Goal: Task Accomplishment & Management: Manage account settings

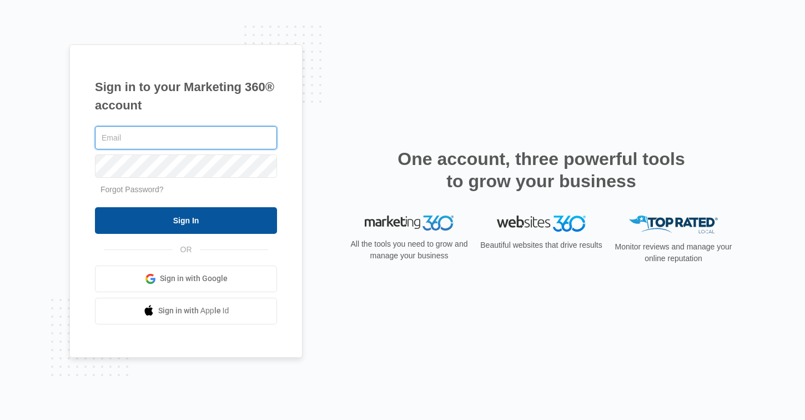
type input "[EMAIL_ADDRESS][PERSON_NAME][DOMAIN_NAME]"
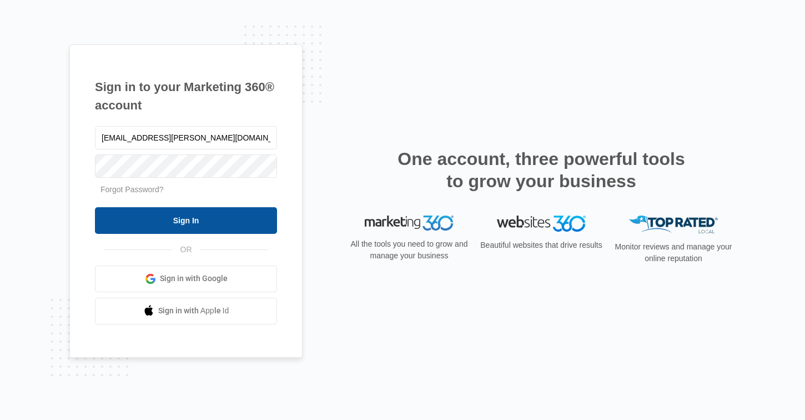
click at [205, 209] on input "Sign In" at bounding box center [186, 220] width 182 height 27
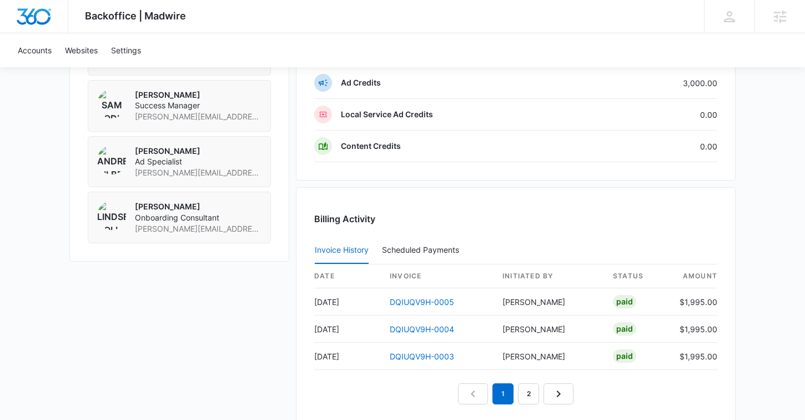
scroll to position [926, 0]
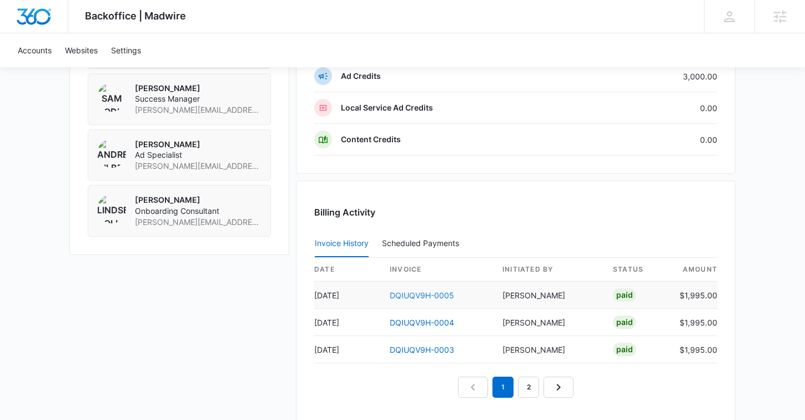
click at [424, 295] on link "DQIUQV9H-0005" at bounding box center [422, 294] width 64 height 9
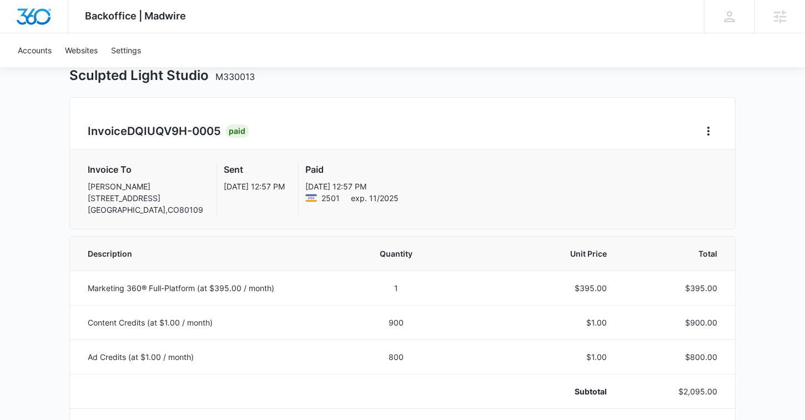
scroll to position [9, 0]
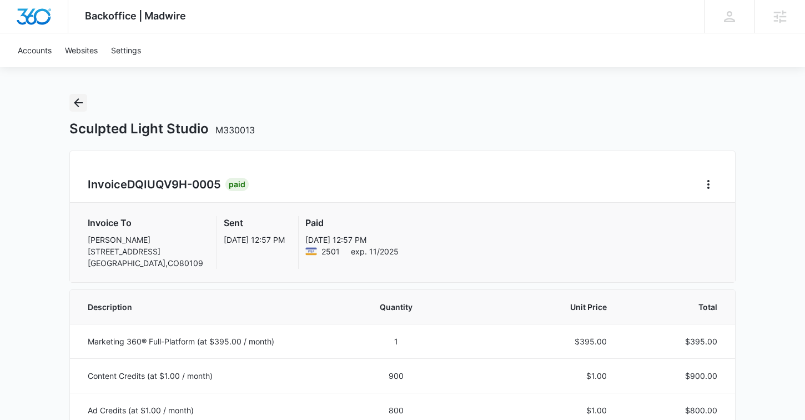
click at [81, 107] on icon "Back" at bounding box center [78, 102] width 13 height 13
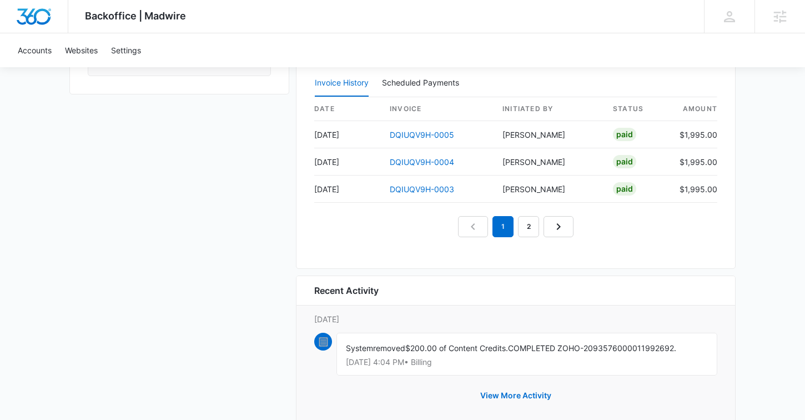
scroll to position [1114, 0]
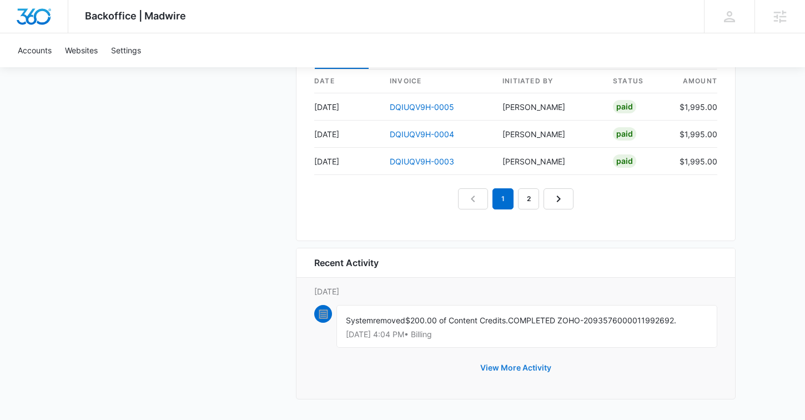
click at [486, 361] on button "View More Activity" at bounding box center [515, 367] width 93 height 27
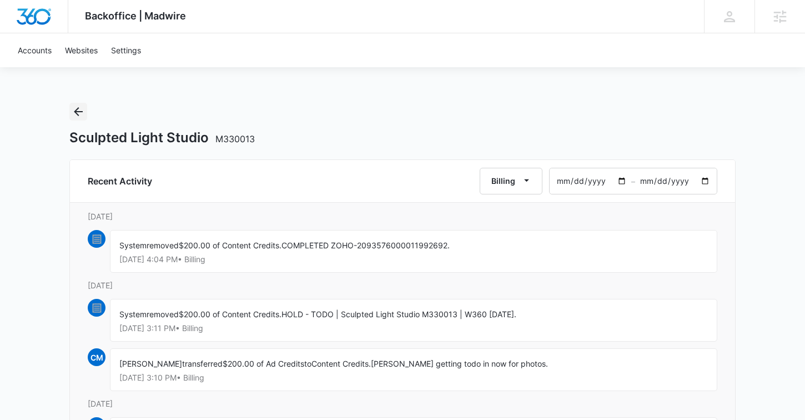
click at [76, 114] on icon "Back" at bounding box center [78, 111] width 13 height 13
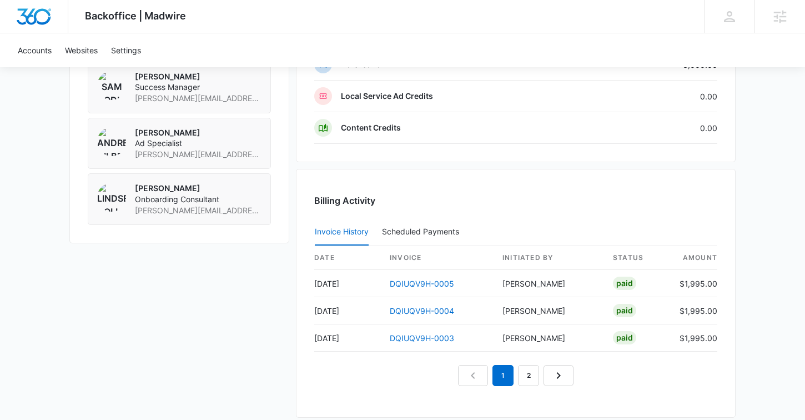
scroll to position [1068, 0]
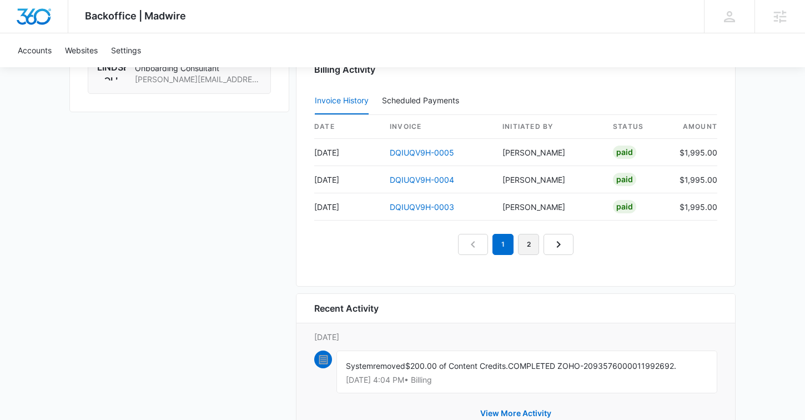
click at [526, 248] on link "2" at bounding box center [528, 244] width 21 height 21
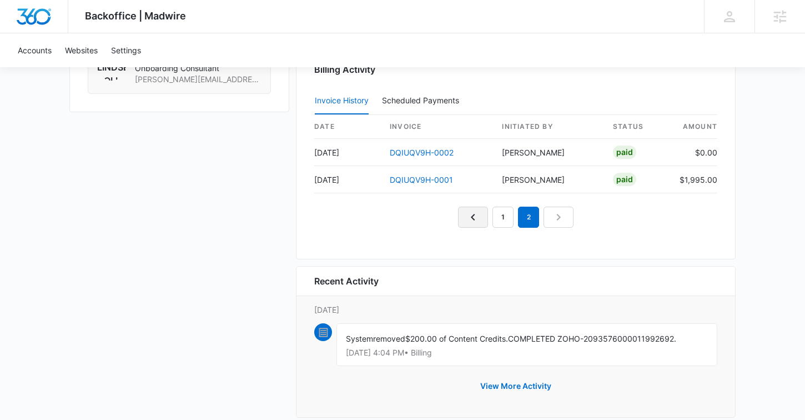
click at [473, 225] on link "Previous Page" at bounding box center [473, 217] width 30 height 21
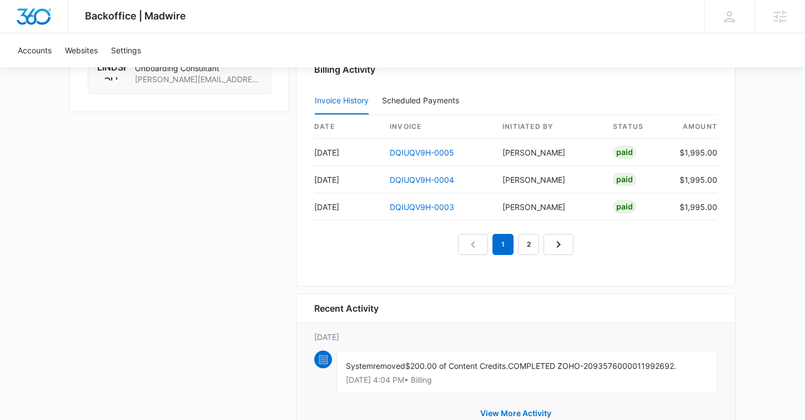
click at [473, 225] on div "date invoice Initiated By status amount Sep 11 DQIUQV9H-0005 Rochelle Young Pai…" at bounding box center [515, 185] width 403 height 140
click at [471, 252] on nav "1 2" at bounding box center [516, 244] width 116 height 21
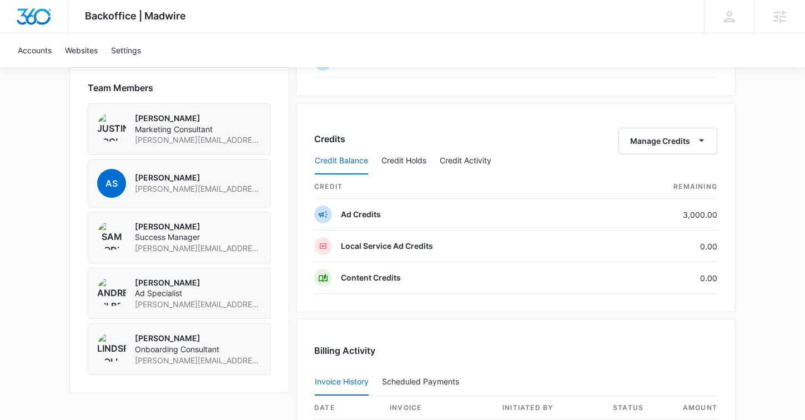
scroll to position [785, 0]
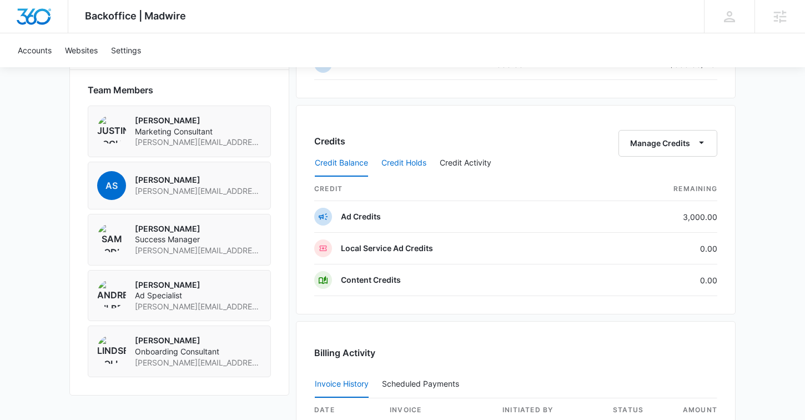
click at [411, 163] on button "Credit Holds" at bounding box center [403, 163] width 45 height 27
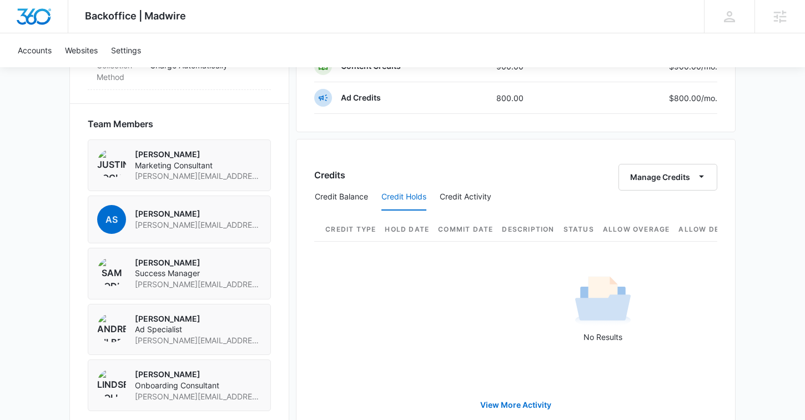
scroll to position [746, 0]
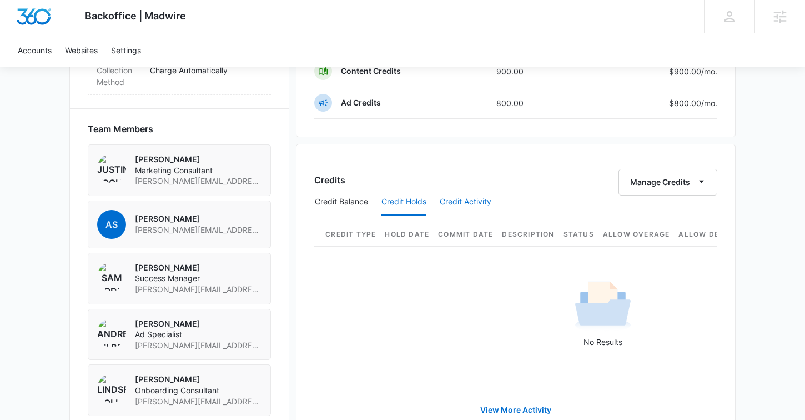
click at [471, 199] on button "Credit Activity" at bounding box center [466, 202] width 52 height 27
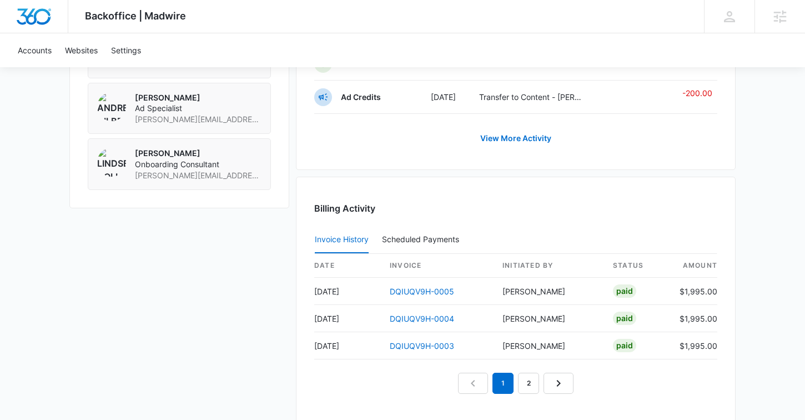
scroll to position [973, 0]
click at [410, 289] on link "DQIUQV9H-0005" at bounding box center [422, 290] width 64 height 9
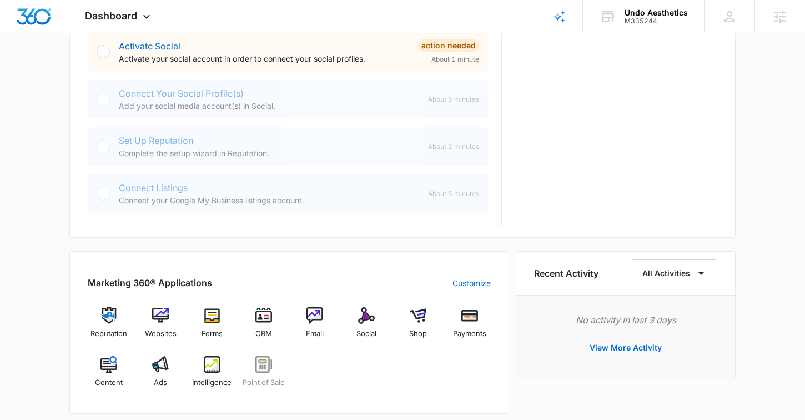
scroll to position [502, 0]
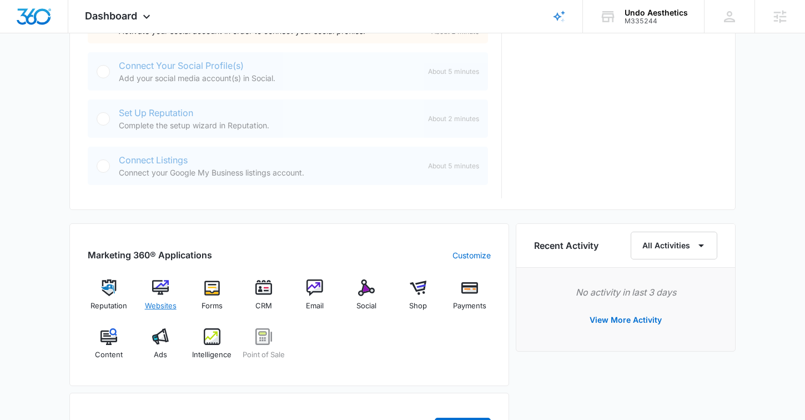
click at [155, 296] on div "Websites" at bounding box center [160, 299] width 43 height 40
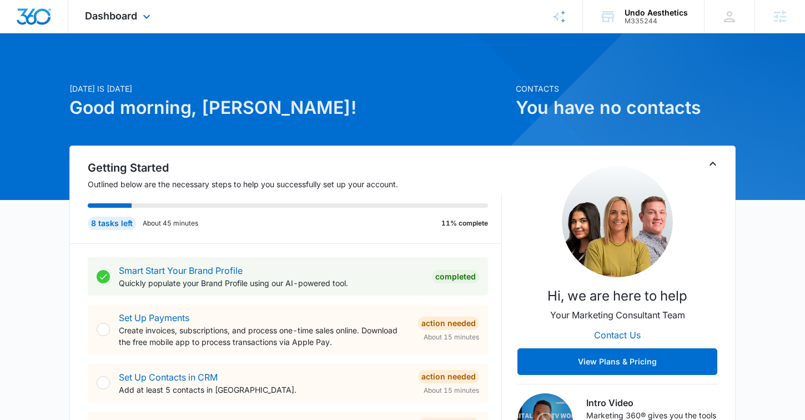
click at [113, 26] on div "Dashboard Apps Reputation Websites Forms CRM Email Social Shop Payments POS Con…" at bounding box center [119, 16] width 102 height 33
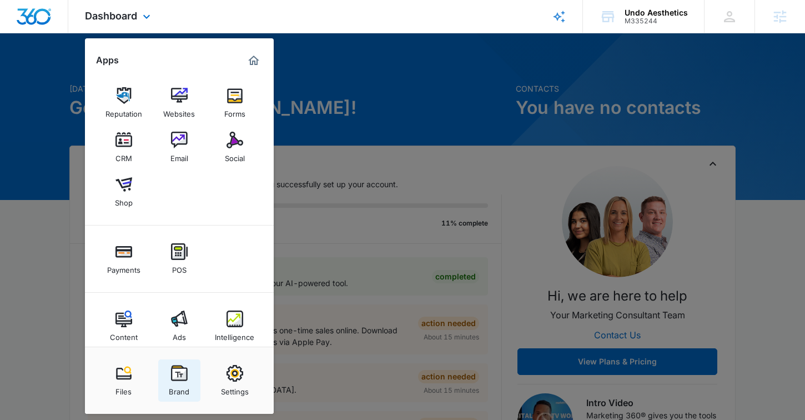
click at [174, 371] on img at bounding box center [179, 373] width 17 height 17
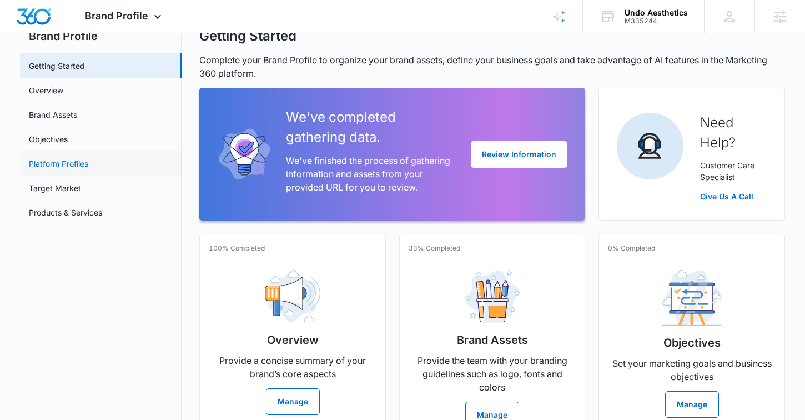
scroll to position [28, 0]
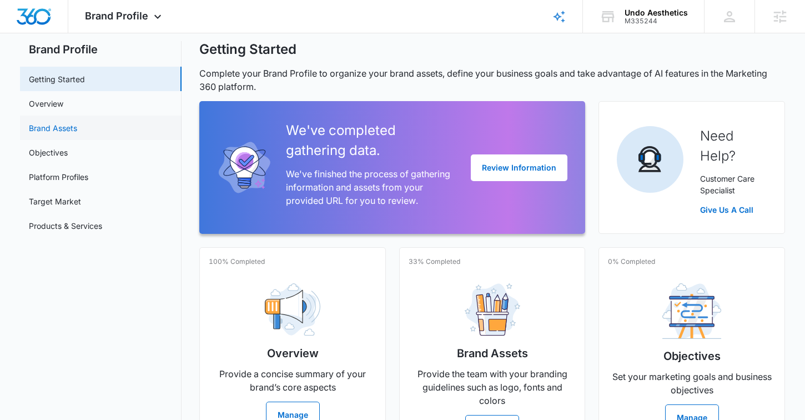
click at [66, 126] on link "Brand Assets" at bounding box center [53, 128] width 48 height 12
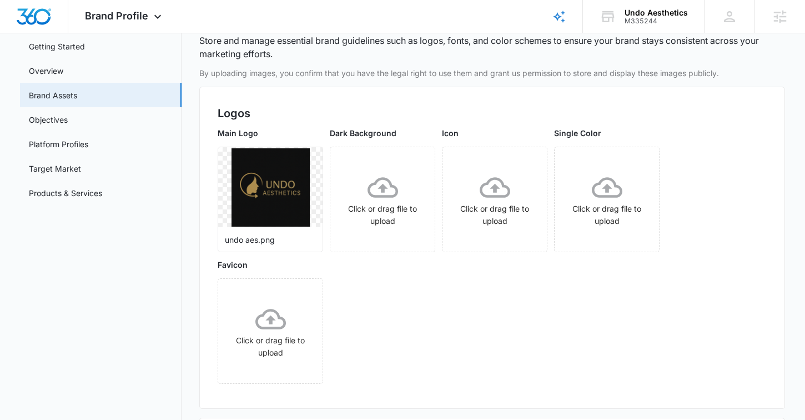
scroll to position [74, 0]
